Goal: Task Accomplishment & Management: Use online tool/utility

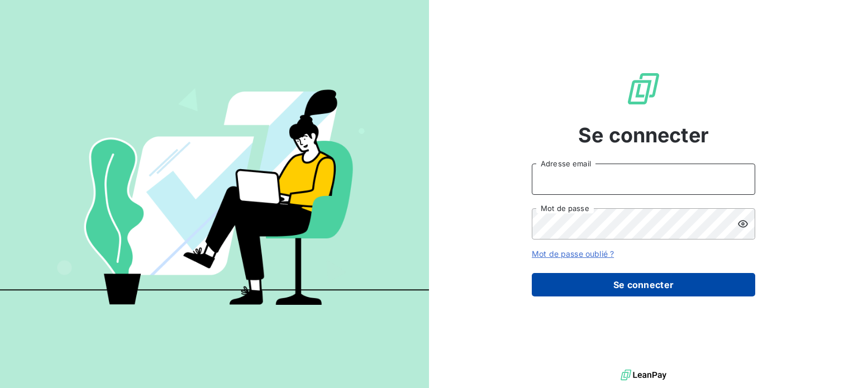
type input "[EMAIL_ADDRESS][DOMAIN_NAME]"
click at [630, 283] on button "Se connecter" at bounding box center [644, 284] width 224 height 23
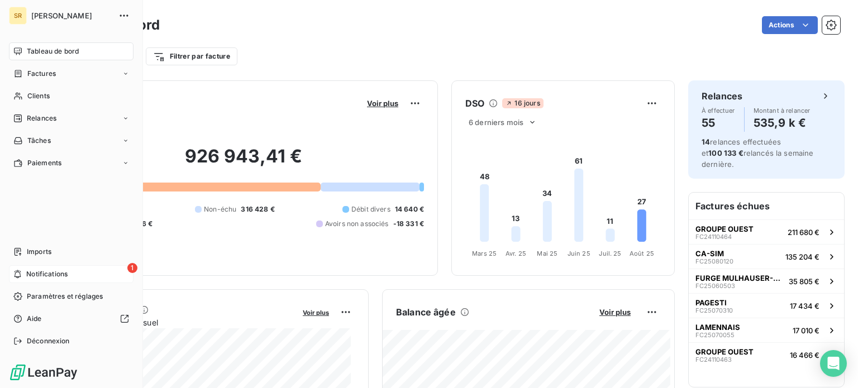
click at [27, 272] on span "Notifications" at bounding box center [46, 274] width 41 height 10
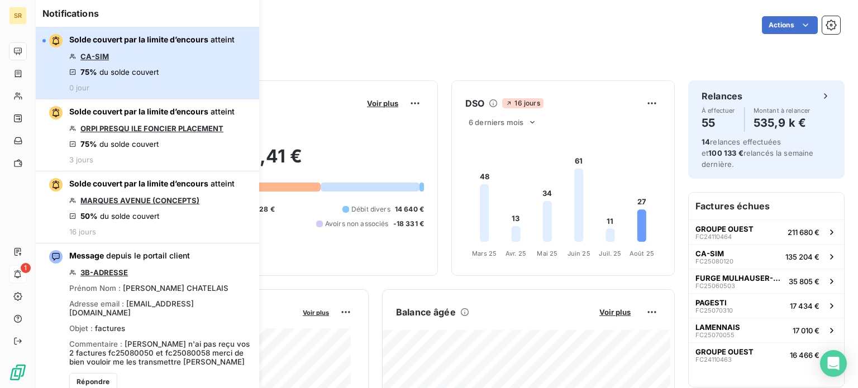
click at [97, 42] on span "Solde couvert par la limite d’encours" at bounding box center [138, 39] width 139 height 9
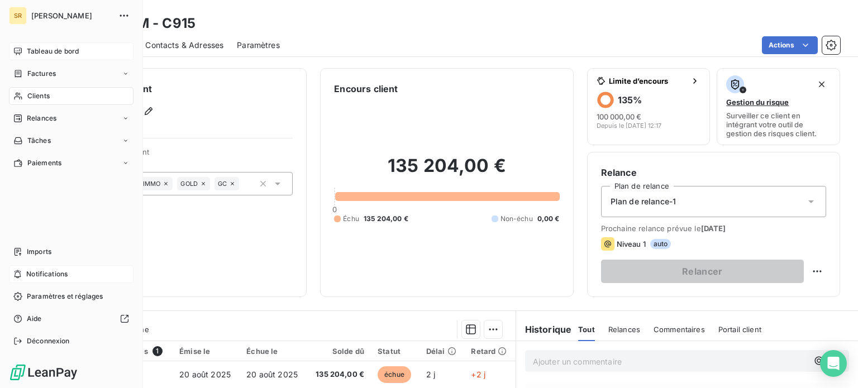
click at [41, 51] on span "Tableau de bord" at bounding box center [53, 51] width 52 height 10
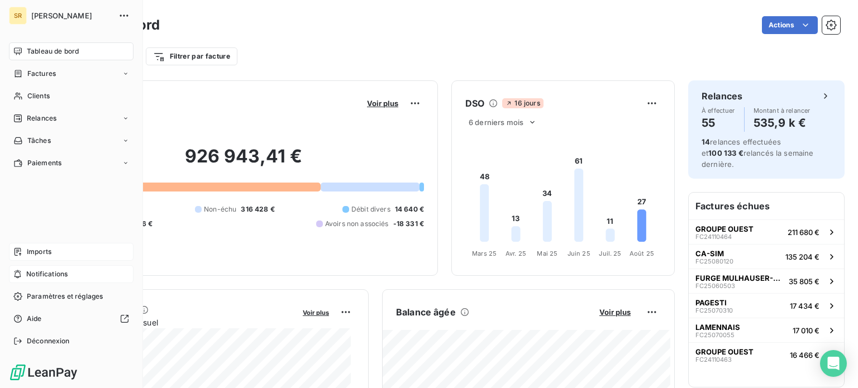
click at [49, 252] on span "Imports" at bounding box center [39, 252] width 25 height 10
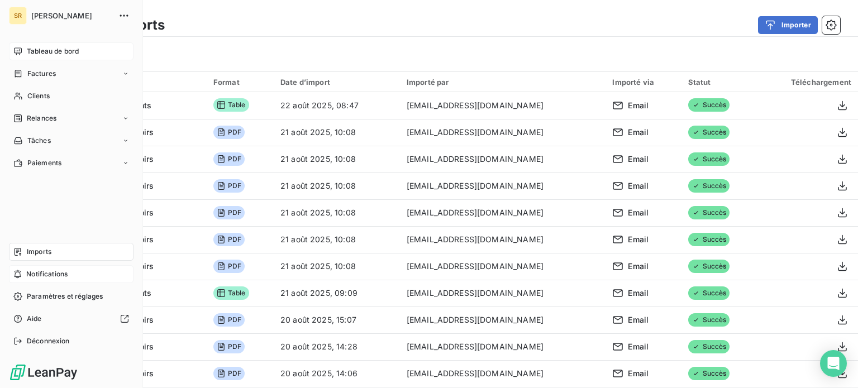
click at [46, 49] on span "Tableau de bord" at bounding box center [53, 51] width 52 height 10
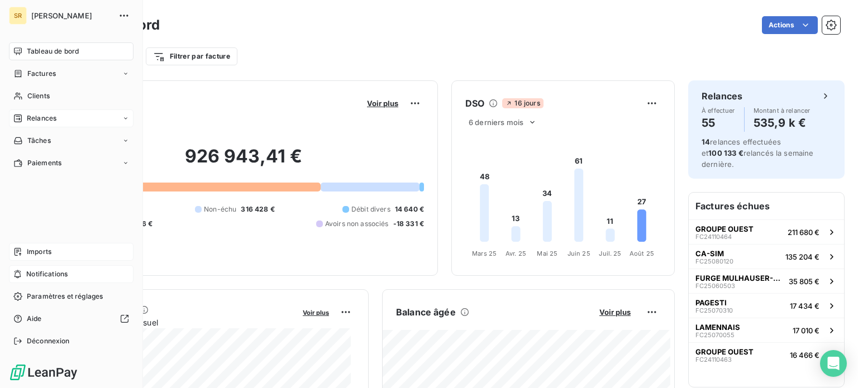
click at [43, 120] on span "Relances" at bounding box center [42, 118] width 30 height 10
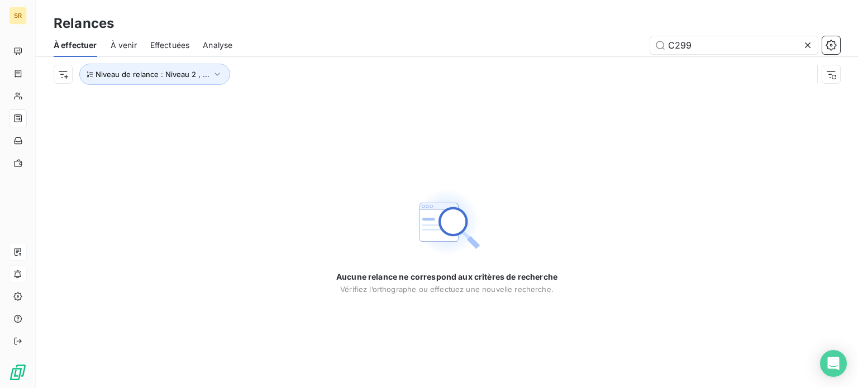
click at [124, 46] on span "À venir" at bounding box center [124, 45] width 26 height 11
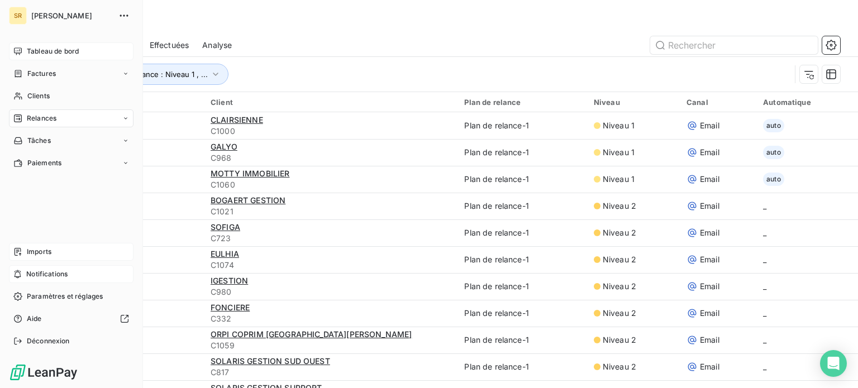
click at [35, 51] on span "Tableau de bord" at bounding box center [53, 51] width 52 height 10
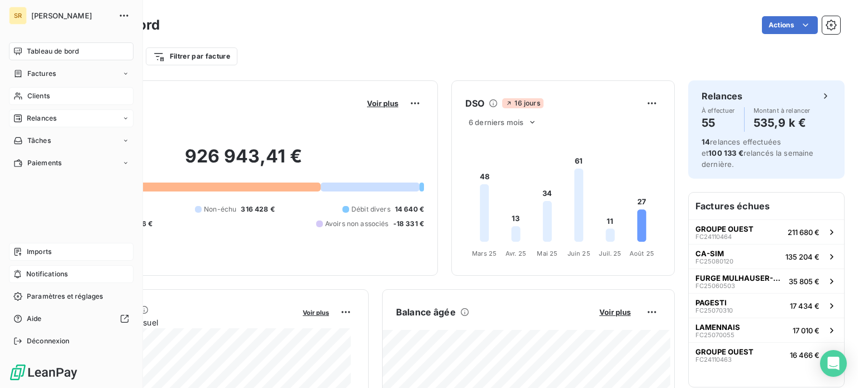
click at [41, 100] on span "Clients" at bounding box center [38, 96] width 22 height 10
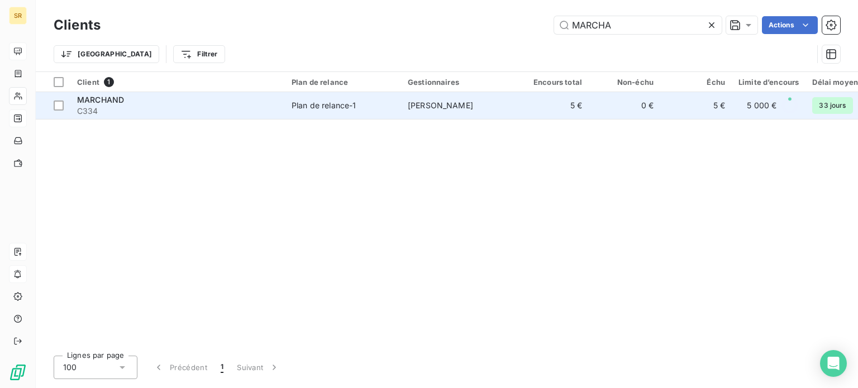
type input "MARCHA"
click at [170, 107] on span "C334" at bounding box center [177, 111] width 201 height 11
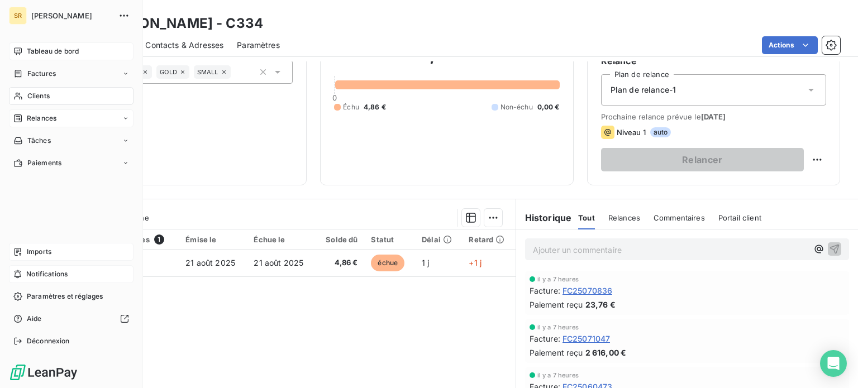
click at [69, 96] on div "Clients" at bounding box center [71, 96] width 125 height 18
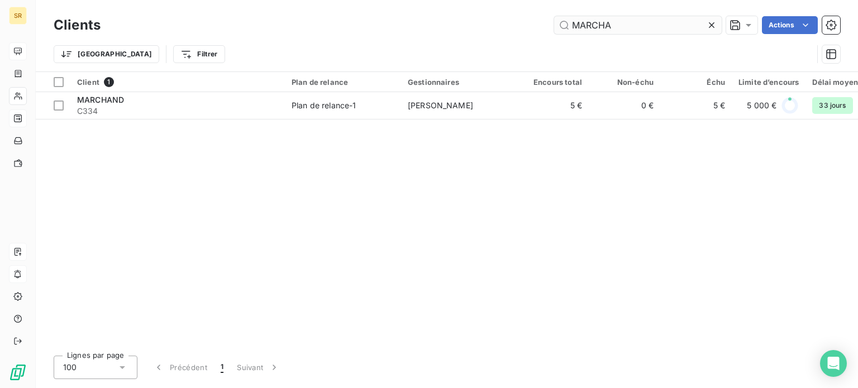
click at [618, 28] on input "MARCHA" at bounding box center [638, 25] width 168 height 18
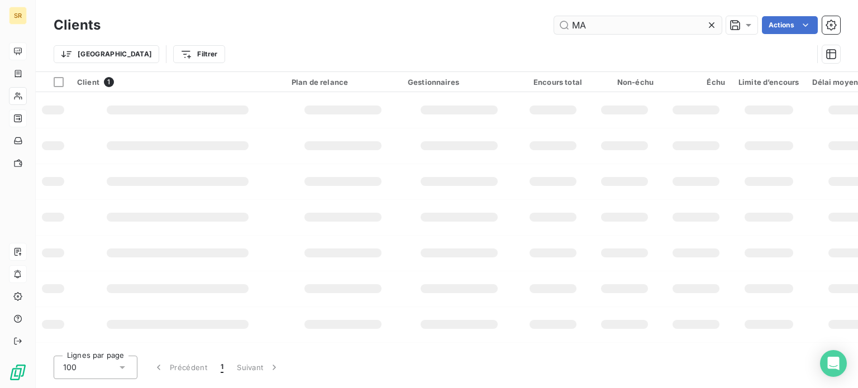
type input "M"
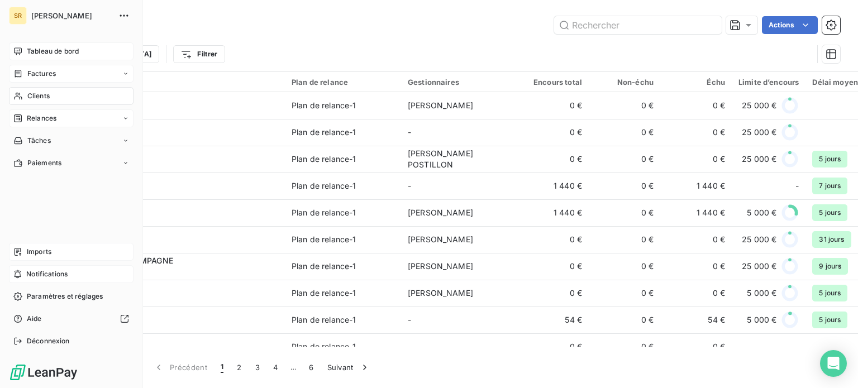
click at [47, 78] on span "Factures" at bounding box center [41, 74] width 28 height 10
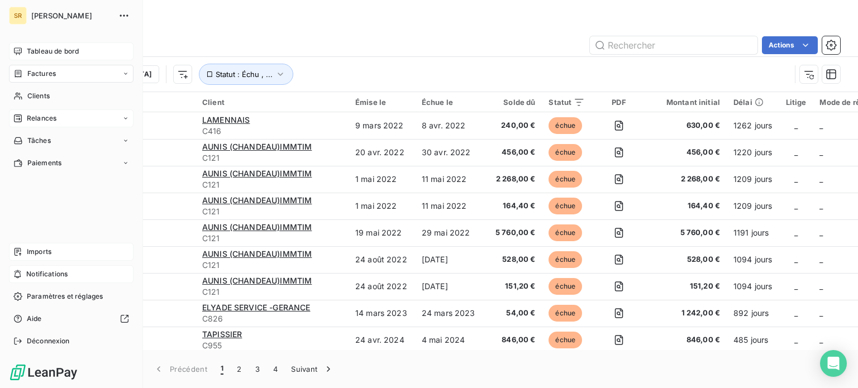
click at [40, 74] on span "Factures" at bounding box center [41, 74] width 28 height 10
click at [45, 100] on span "Factures" at bounding box center [41, 96] width 28 height 10
click at [44, 78] on span "Factures" at bounding box center [41, 74] width 28 height 10
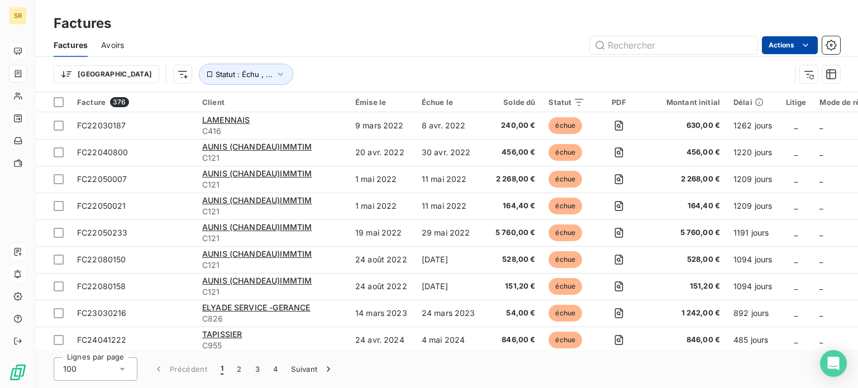
click at [787, 50] on html "SR Factures Factures Avoirs Actions Trier Statut : Échu , ... Facture 376 Clien…" at bounding box center [429, 194] width 858 height 388
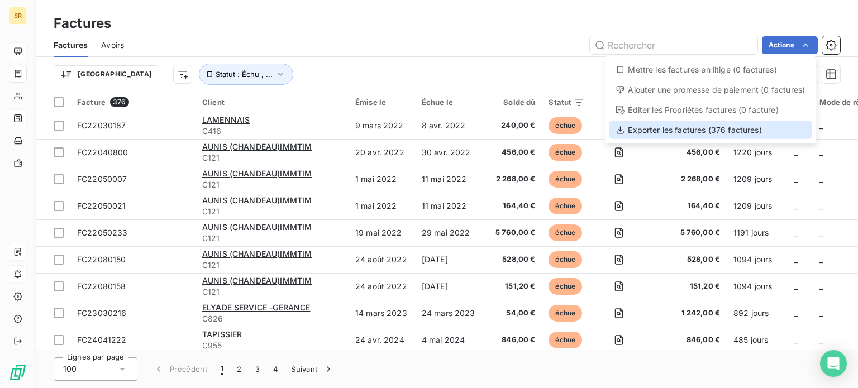
click at [671, 136] on div "Exporter les factures (376 factures)" at bounding box center [710, 130] width 203 height 18
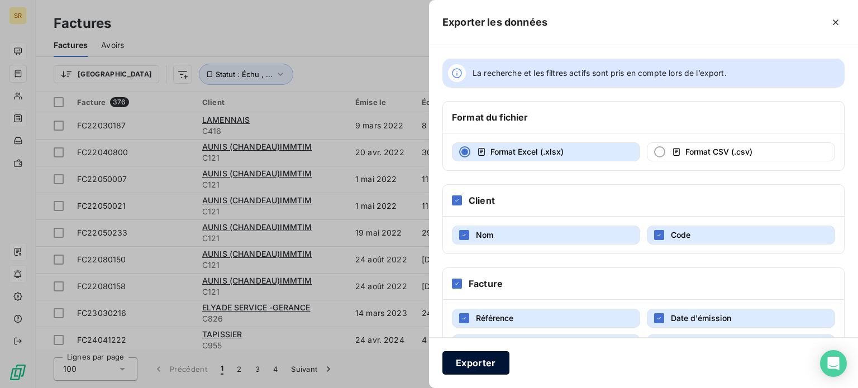
click at [474, 364] on button "Exporter" at bounding box center [476, 362] width 67 height 23
